Goal: Task Accomplishment & Management: Complete application form

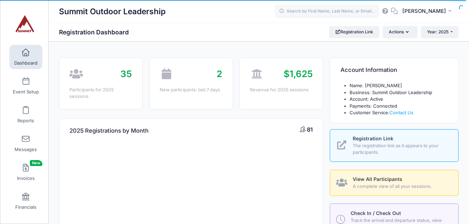
select select
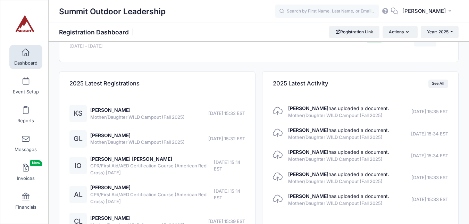
scroll to position [742, 0]
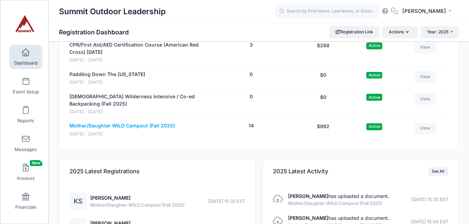
click at [135, 129] on link "Mother/Daughter WILD Campout (Fall 2025)" at bounding box center [121, 125] width 105 height 7
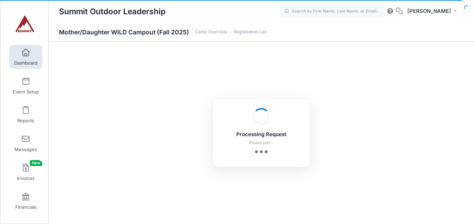
select select "10"
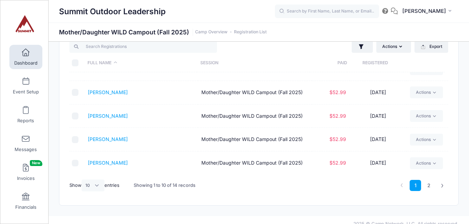
scroll to position [30, 0]
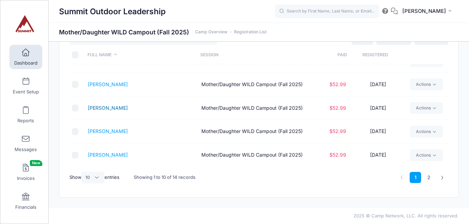
click at [105, 110] on link "Hulan, Mikah" at bounding box center [108, 108] width 40 height 6
click at [428, 176] on link "2" at bounding box center [428, 177] width 11 height 11
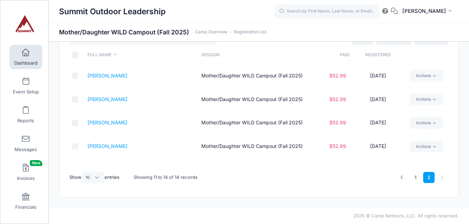
scroll to position [0, 0]
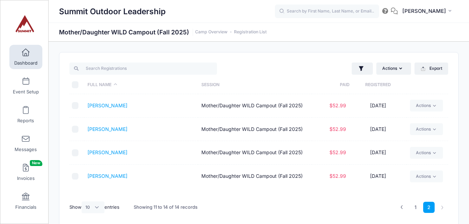
click at [25, 62] on span "Dashboard" at bounding box center [25, 63] width 23 height 6
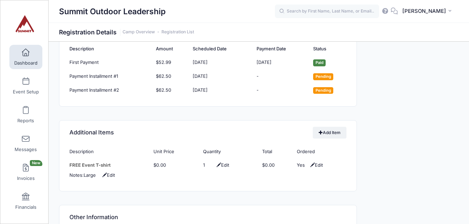
scroll to position [899, 0]
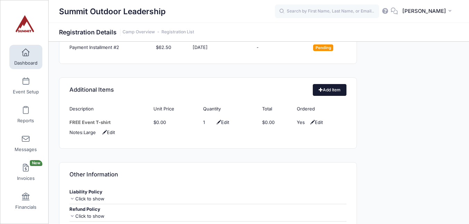
click at [329, 91] on link "Add Item" at bounding box center [330, 90] width 34 height 12
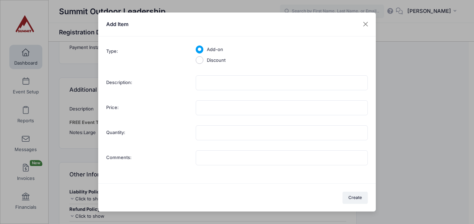
click at [200, 57] on input "Discount" at bounding box center [200, 60] width 8 height 8
radio input "true"
type input "1"
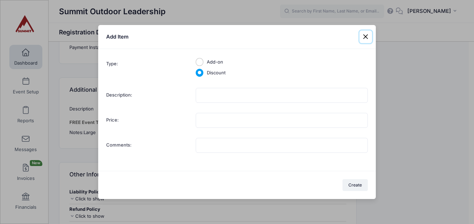
click at [366, 38] on button at bounding box center [365, 37] width 12 height 12
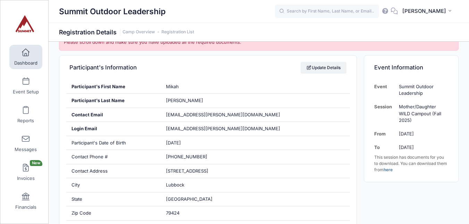
scroll to position [122, 0]
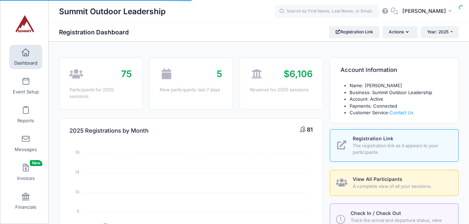
select select
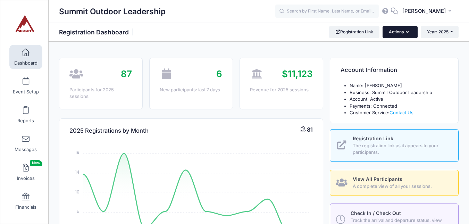
click at [399, 30] on button "Actions" at bounding box center [399, 32] width 35 height 12
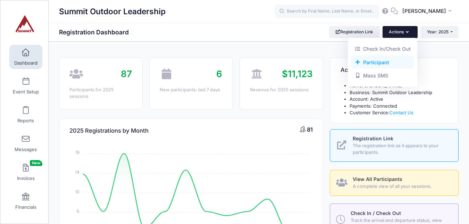
click at [375, 60] on link "Participant" at bounding box center [382, 62] width 63 height 13
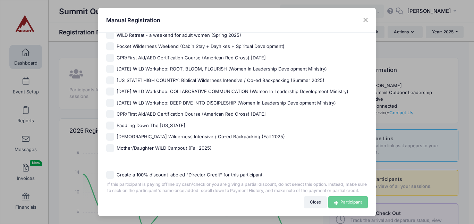
scroll to position [127, 0]
click at [110, 143] on input "Mother/Daughter WILD Campout (Fall 2025)" at bounding box center [110, 147] width 8 height 8
checkbox input "true"
click at [345, 201] on link "Participant" at bounding box center [348, 202] width 40 height 12
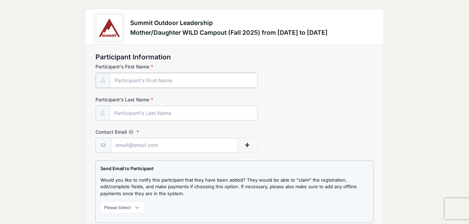
click at [142, 81] on input "Participant's First Name" at bounding box center [184, 80] width 148 height 15
type input "[PERSON_NAME]"
type input "Clairveaux"
